Goal: Information Seeking & Learning: Learn about a topic

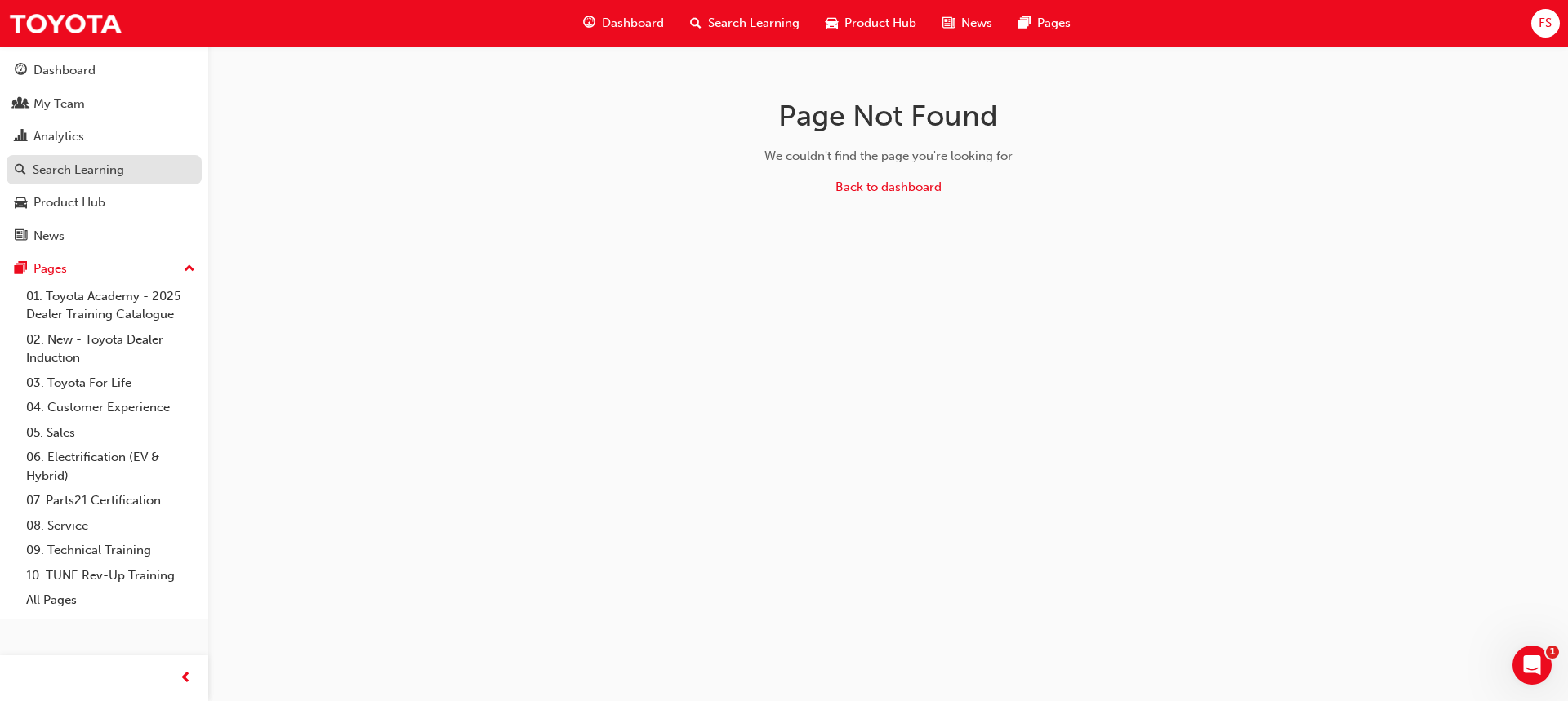
click at [76, 173] on div "Search Learning" at bounding box center [79, 170] width 91 height 19
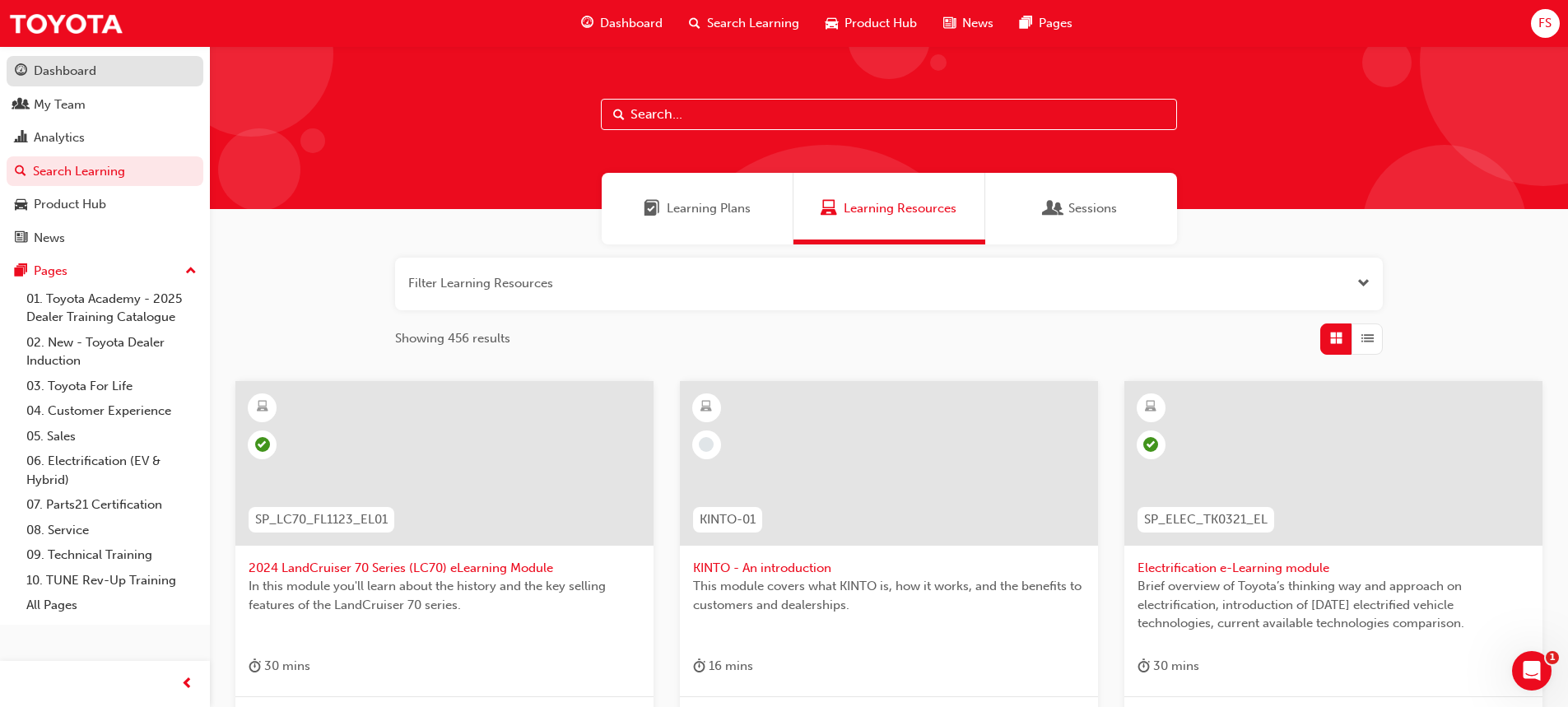
click at [61, 77] on div "Dashboard" at bounding box center [65, 71] width 62 height 19
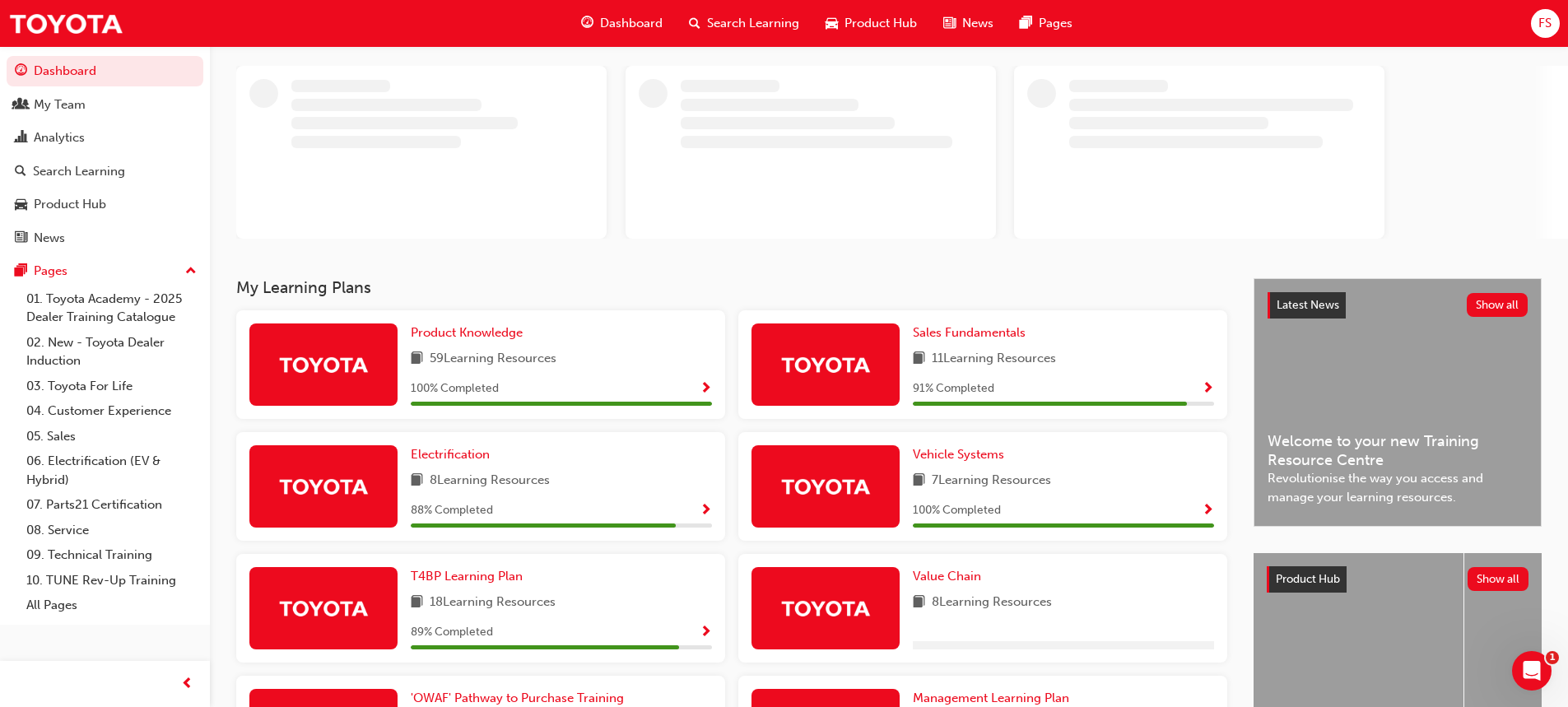
scroll to position [329, 0]
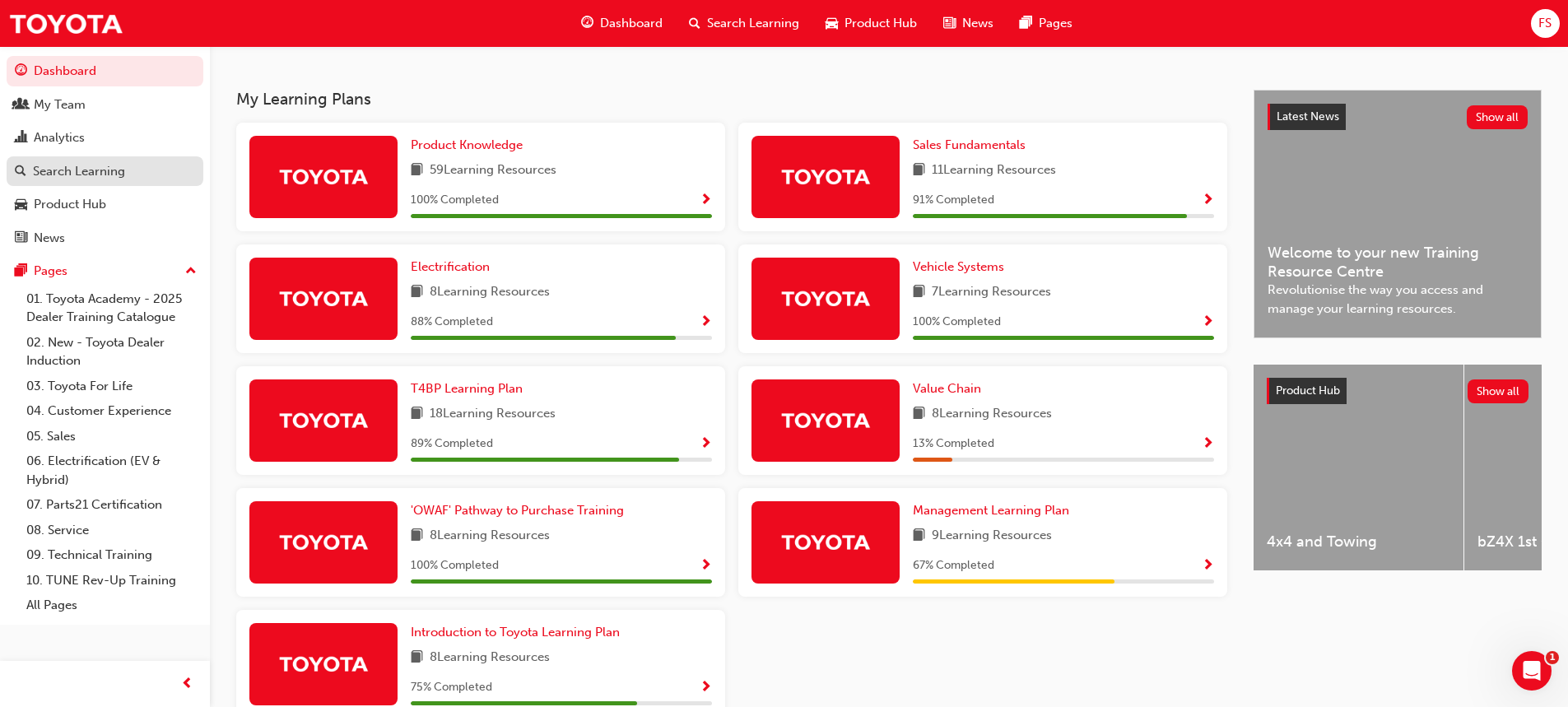
click at [54, 178] on div "Search Learning" at bounding box center [79, 171] width 92 height 19
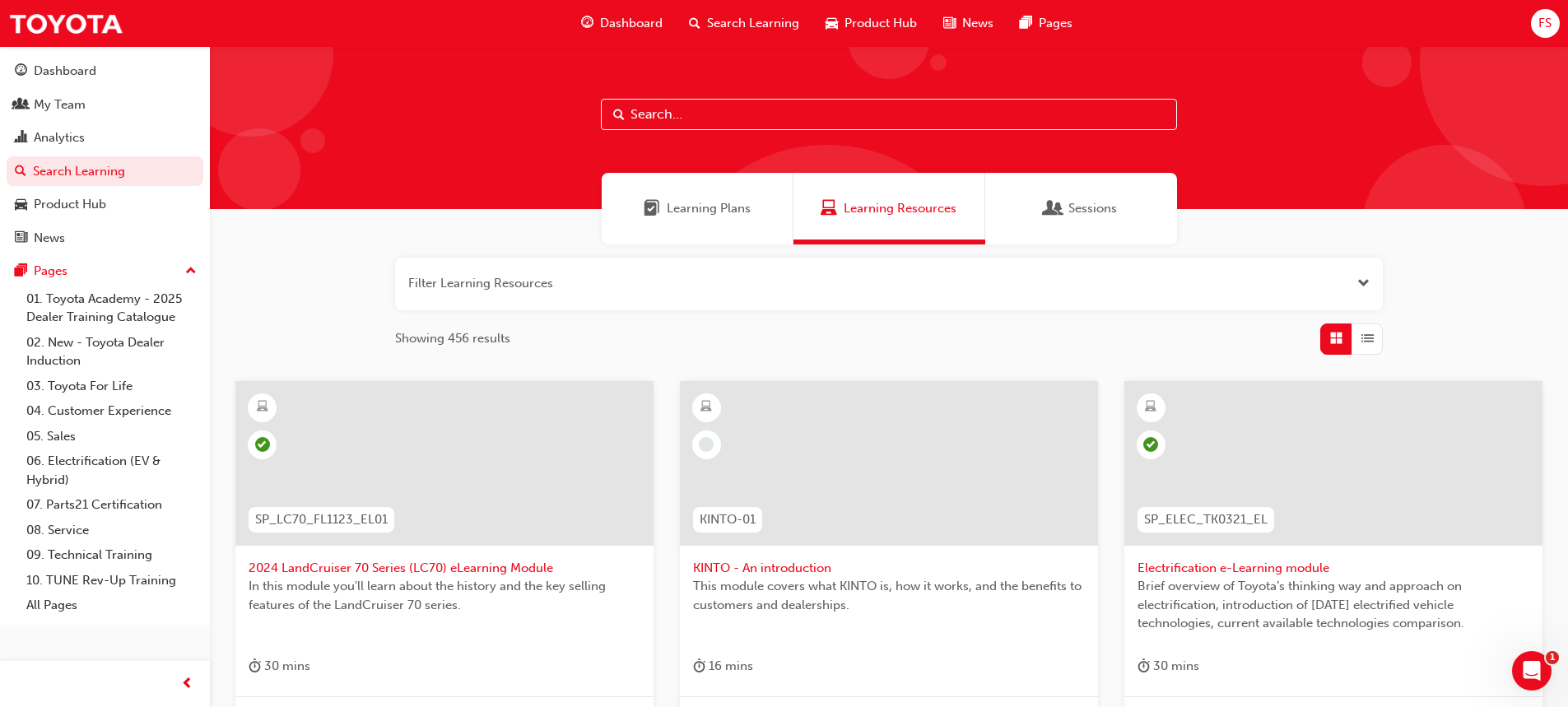
drag, startPoint x: 630, startPoint y: 119, endPoint x: 703, endPoint y: 119, distance: 73.0
click at [634, 119] on input "text" at bounding box center [889, 114] width 576 height 32
drag, startPoint x: 657, startPoint y: 115, endPoint x: 666, endPoint y: 118, distance: 9.5
click at [659, 115] on input "text" at bounding box center [889, 114] width 576 height 32
paste input "P2P_EXPER_1024"
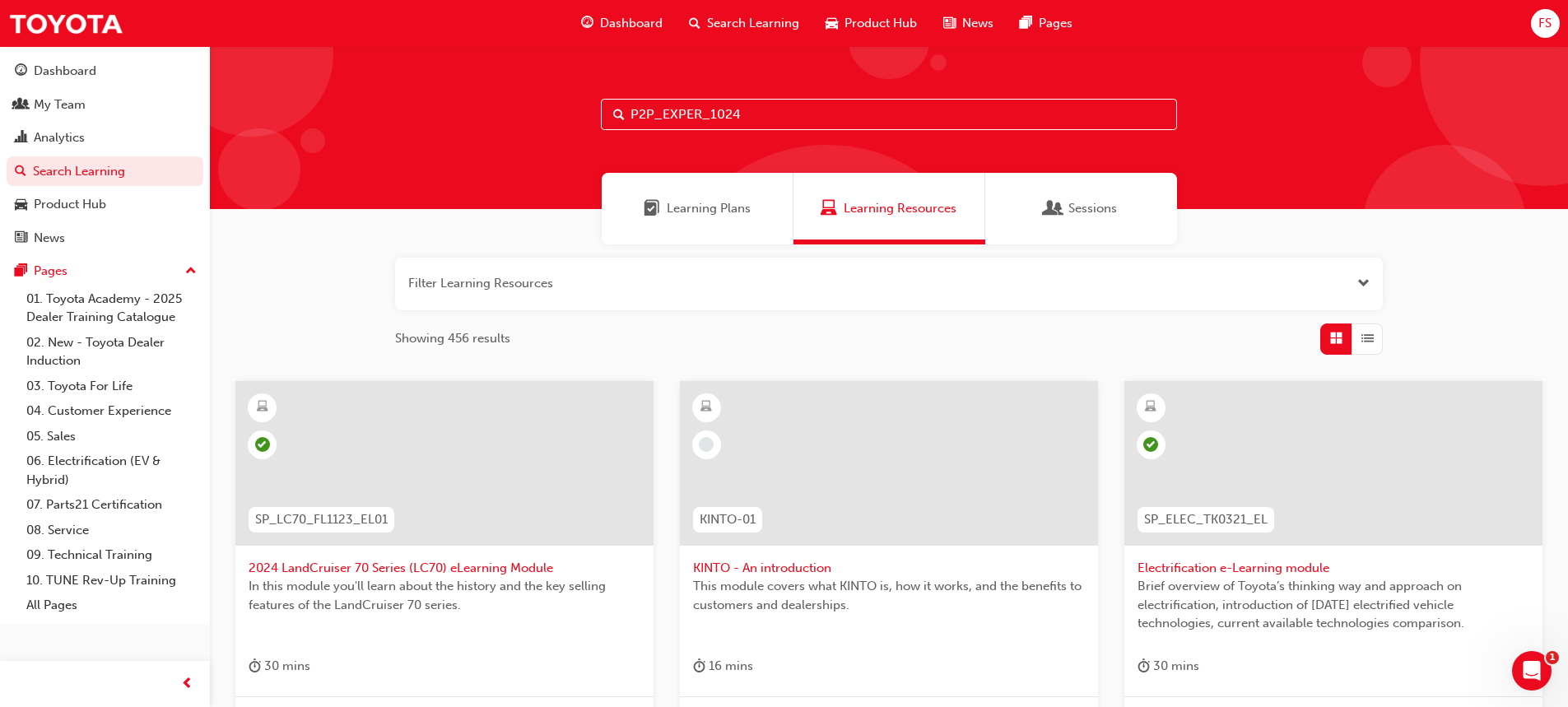
type input "P2P_EXPER_1024"
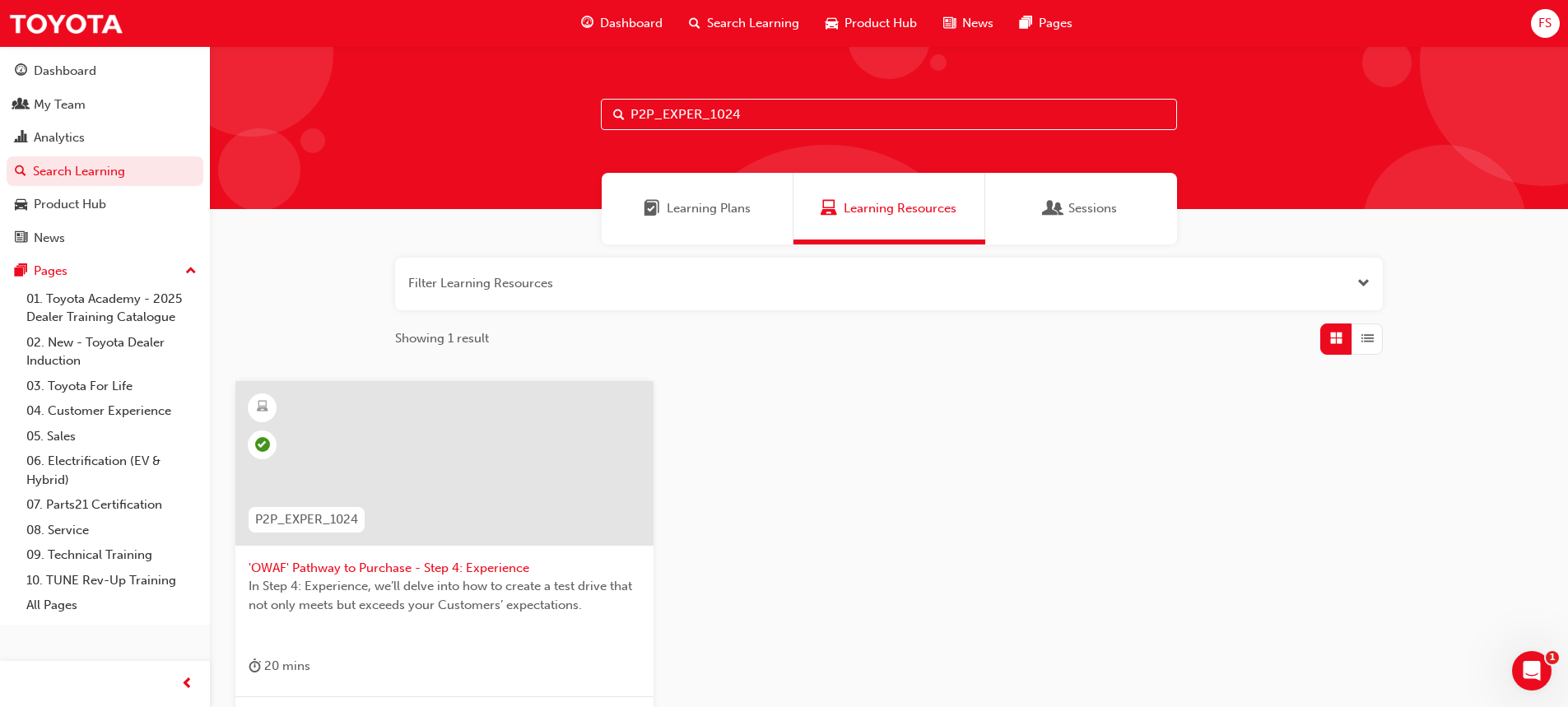
click at [413, 289] on button "button" at bounding box center [888, 284] width 987 height 53
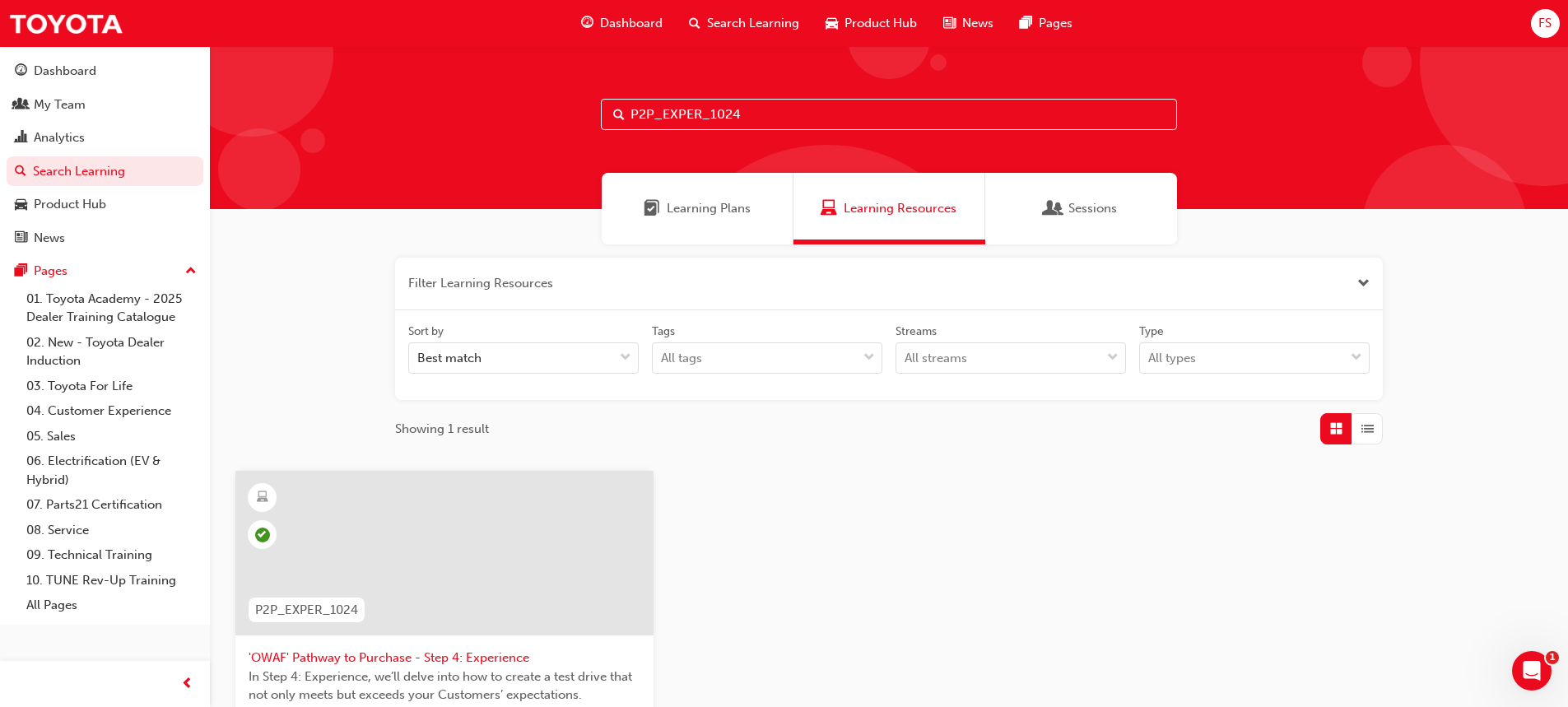
click at [558, 282] on button "button" at bounding box center [888, 284] width 987 height 53
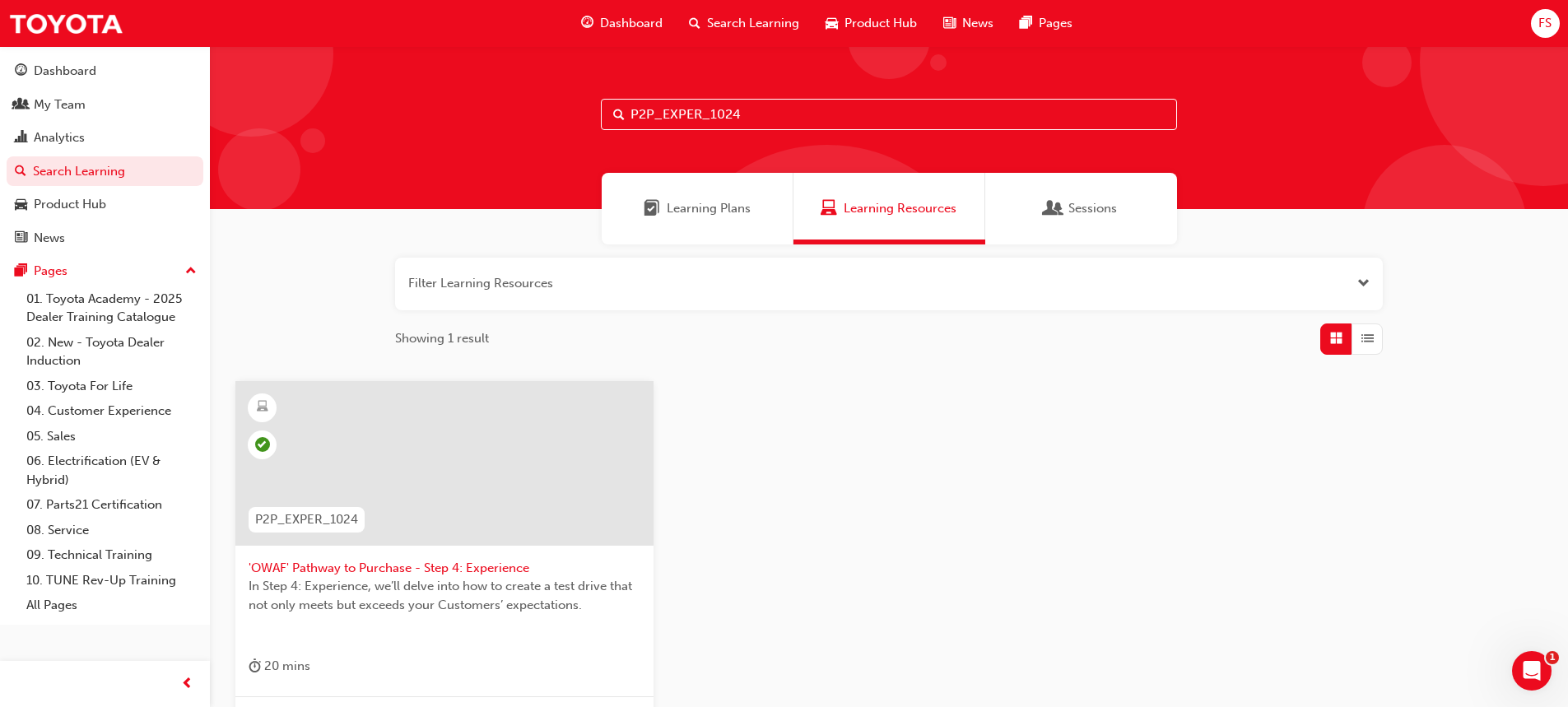
click at [570, 282] on button "button" at bounding box center [888, 284] width 987 height 53
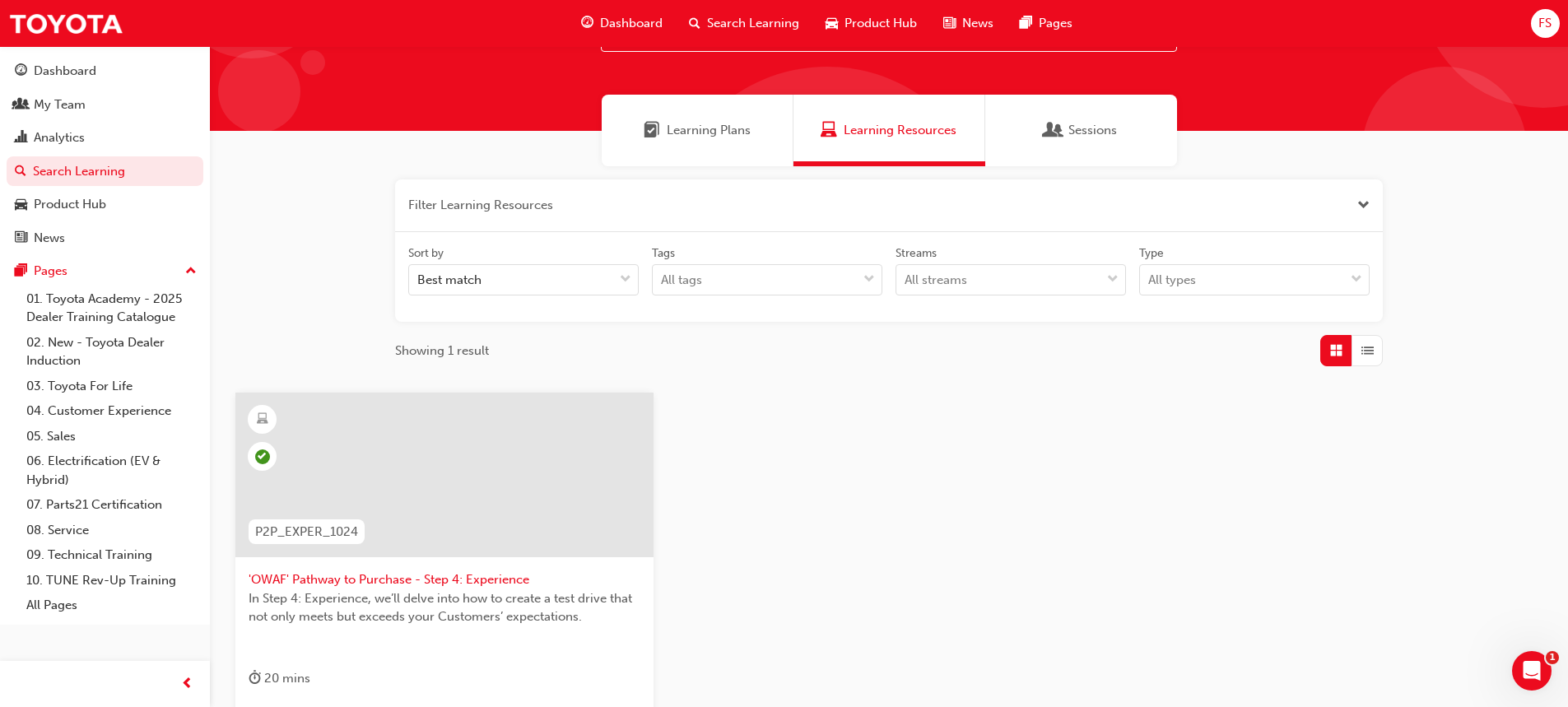
scroll to position [165, 0]
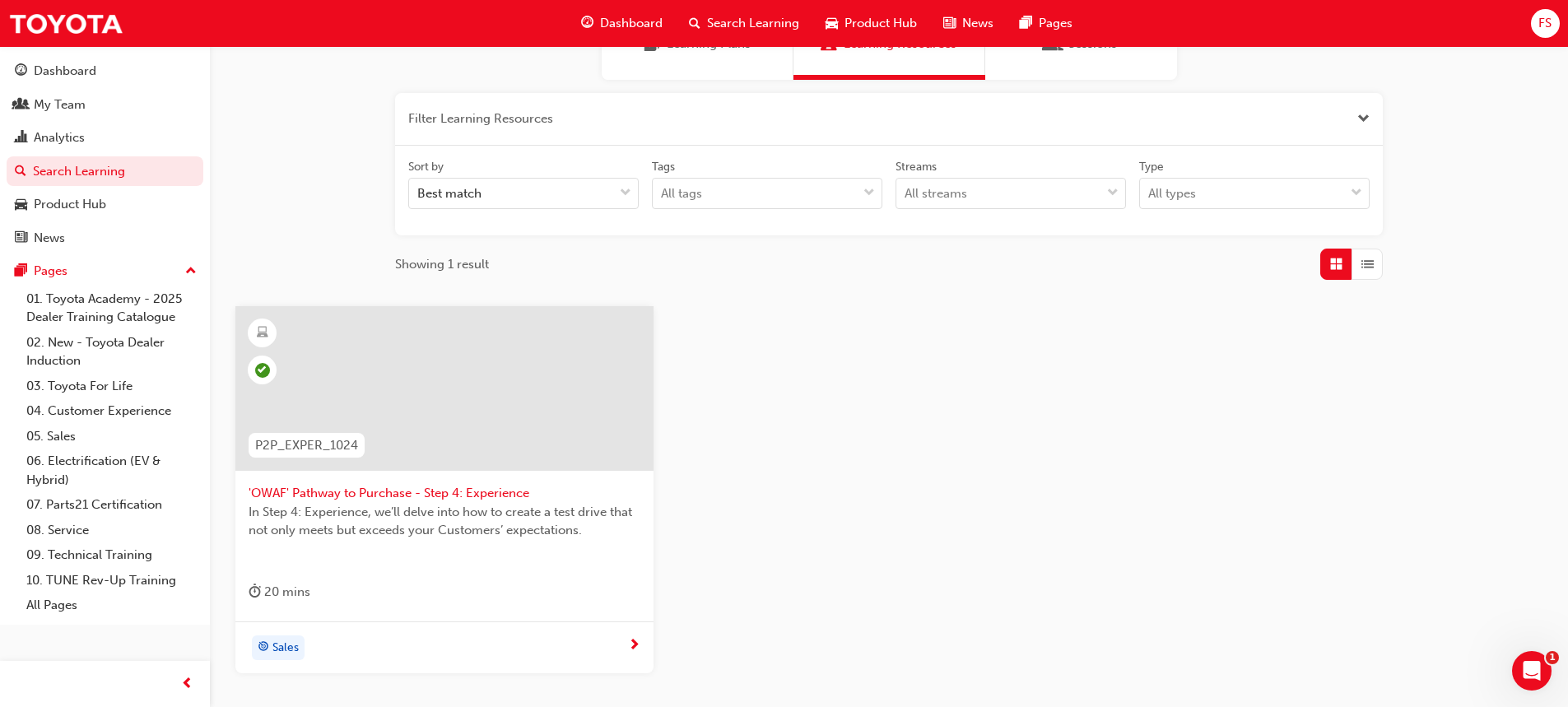
click at [419, 501] on span "'OWAF' Pathway to Purchase - Step 4: Experience" at bounding box center [444, 494] width 391 height 19
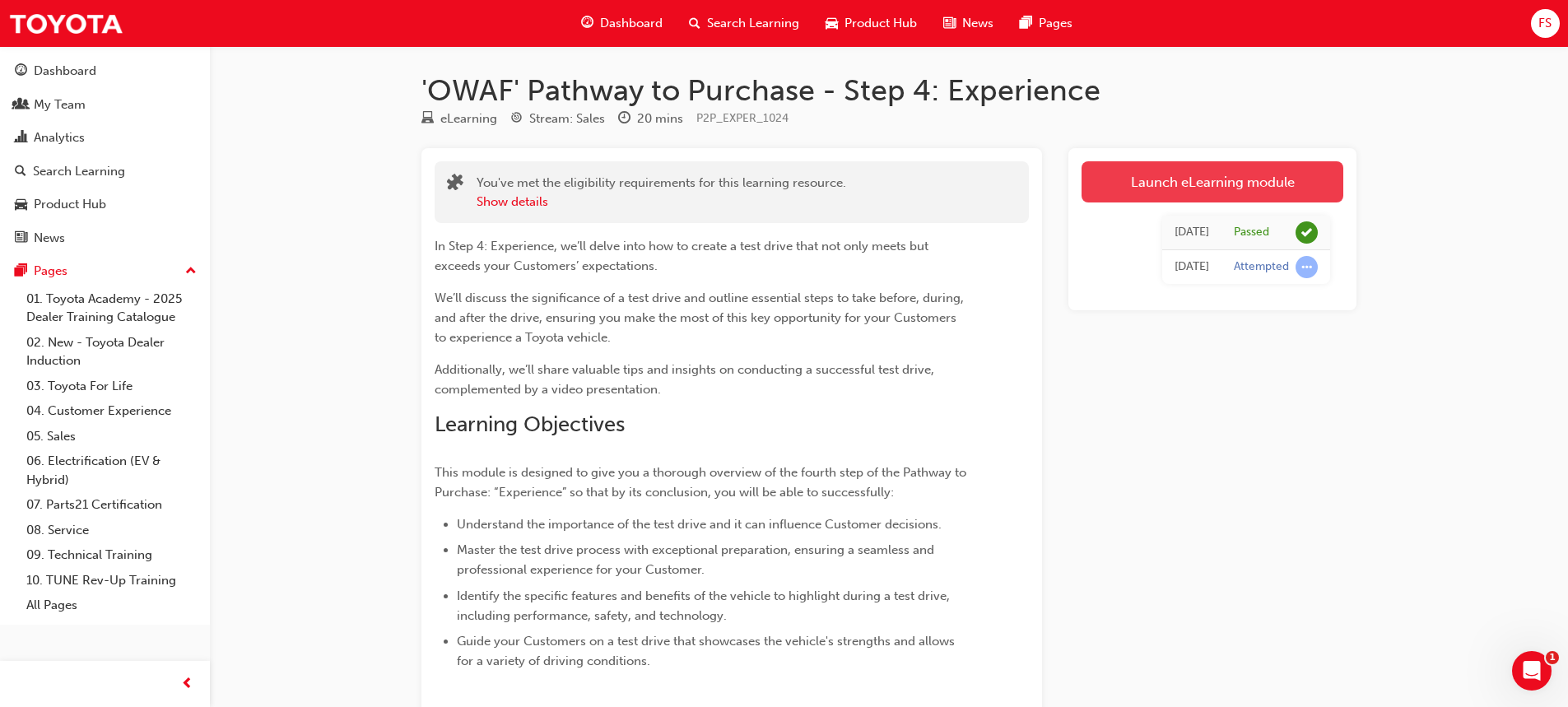
click at [1172, 186] on link "Launch eLearning module" at bounding box center [1212, 182] width 262 height 41
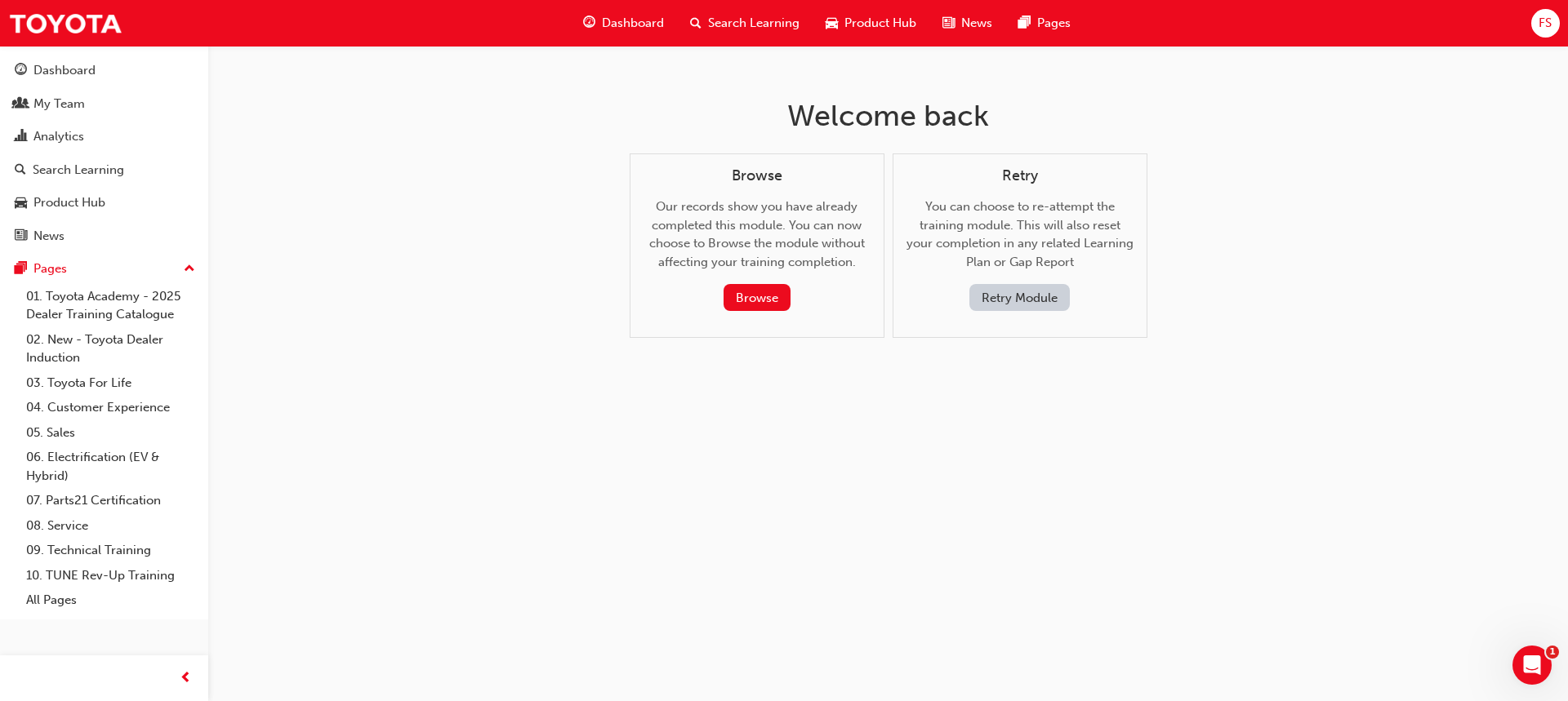
click at [1021, 294] on button "Retry Module" at bounding box center [1020, 298] width 101 height 27
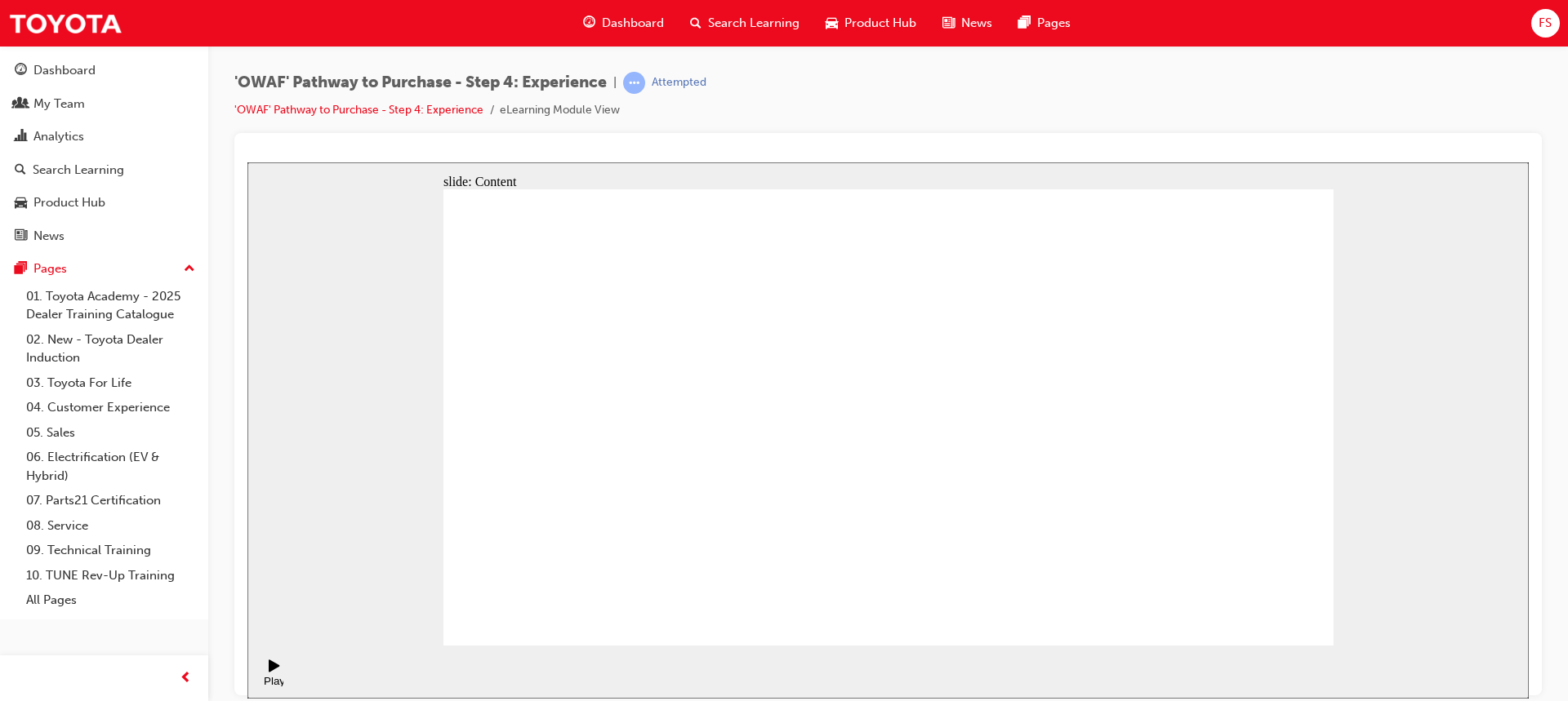
drag, startPoint x: 816, startPoint y: 582, endPoint x: 811, endPoint y: 590, distance: 9.4
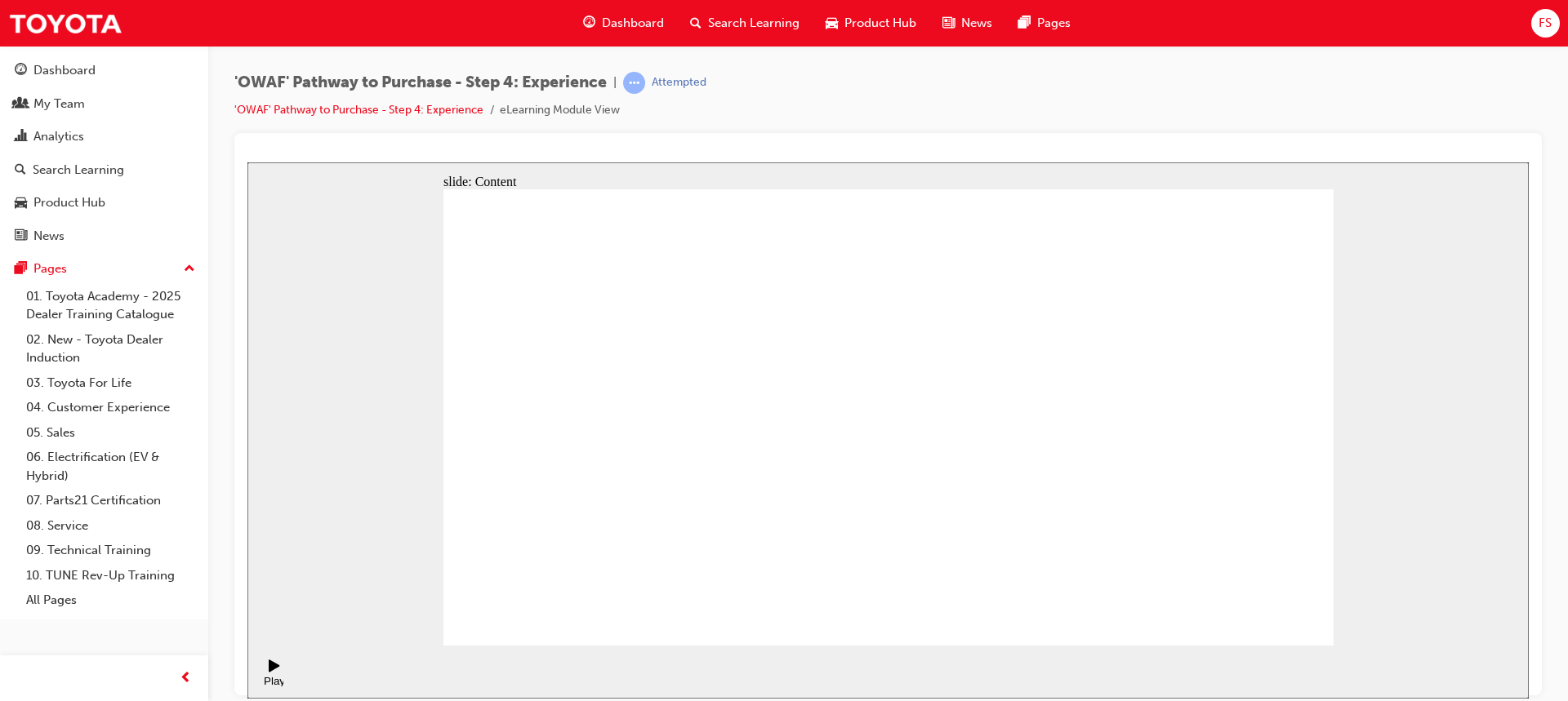
drag, startPoint x: 553, startPoint y: 395, endPoint x: 594, endPoint y: 392, distance: 41.1
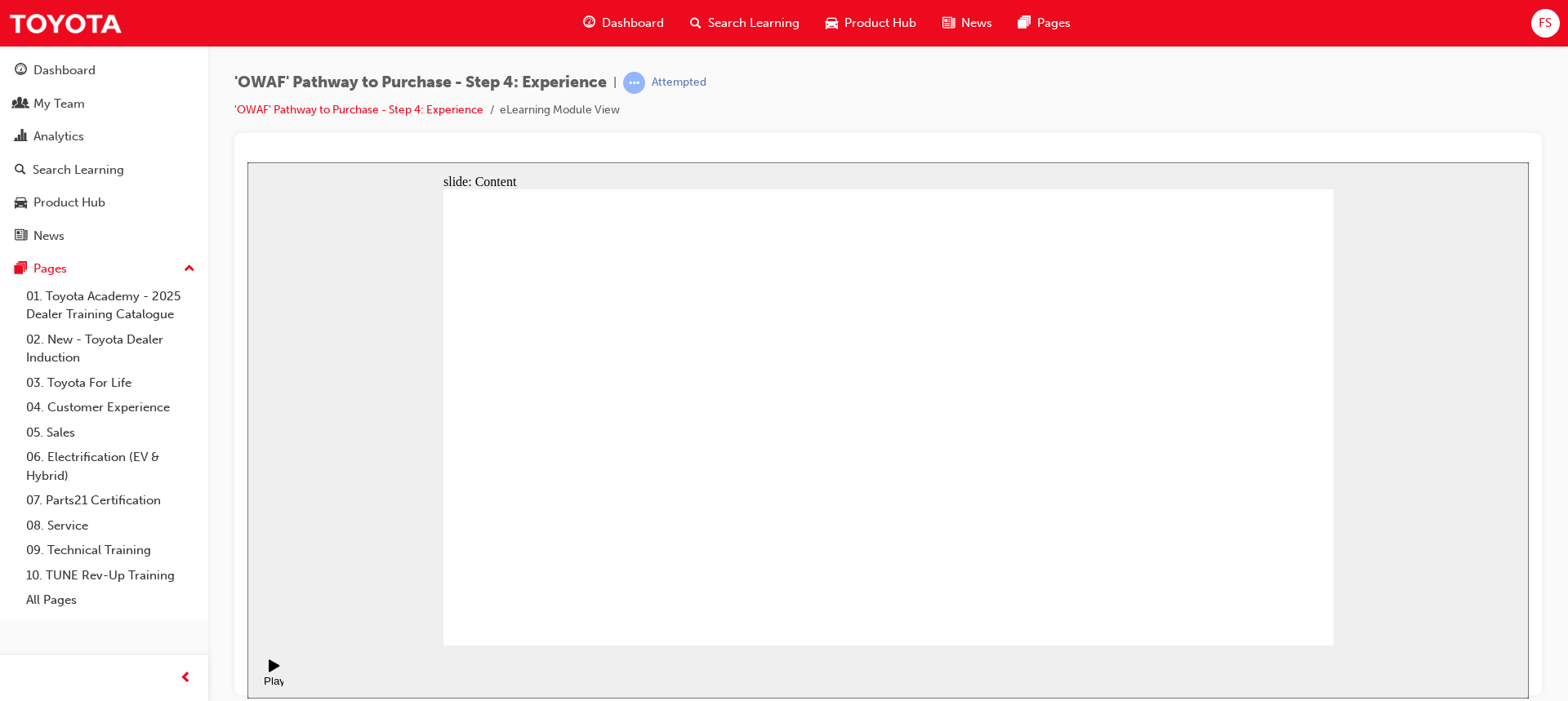
drag, startPoint x: 864, startPoint y: 387, endPoint x: 878, endPoint y: 400, distance: 19.1
drag, startPoint x: 531, startPoint y: 528, endPoint x: 589, endPoint y: 528, distance: 58.0
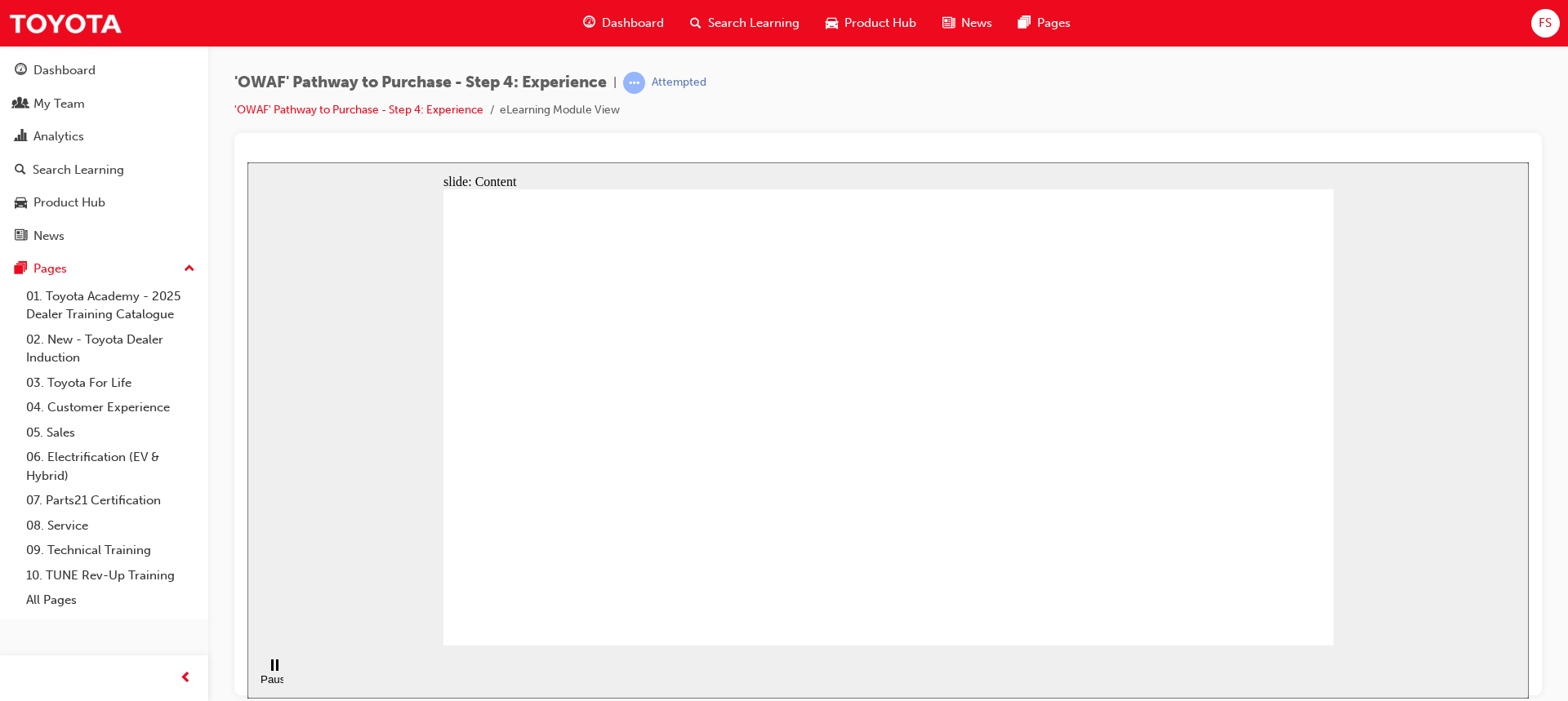
click at [271, 670] on rect "Pause (Ctrl+Alt+P)" at bounding box center [272, 665] width 3 height 12
drag, startPoint x: 269, startPoint y: 670, endPoint x: 310, endPoint y: 670, distance: 41.0
click at [269, 670] on icon "Play (Ctrl+Alt+P)" at bounding box center [274, 665] width 11 height 12
